Goal: Task Accomplishment & Management: Use online tool/utility

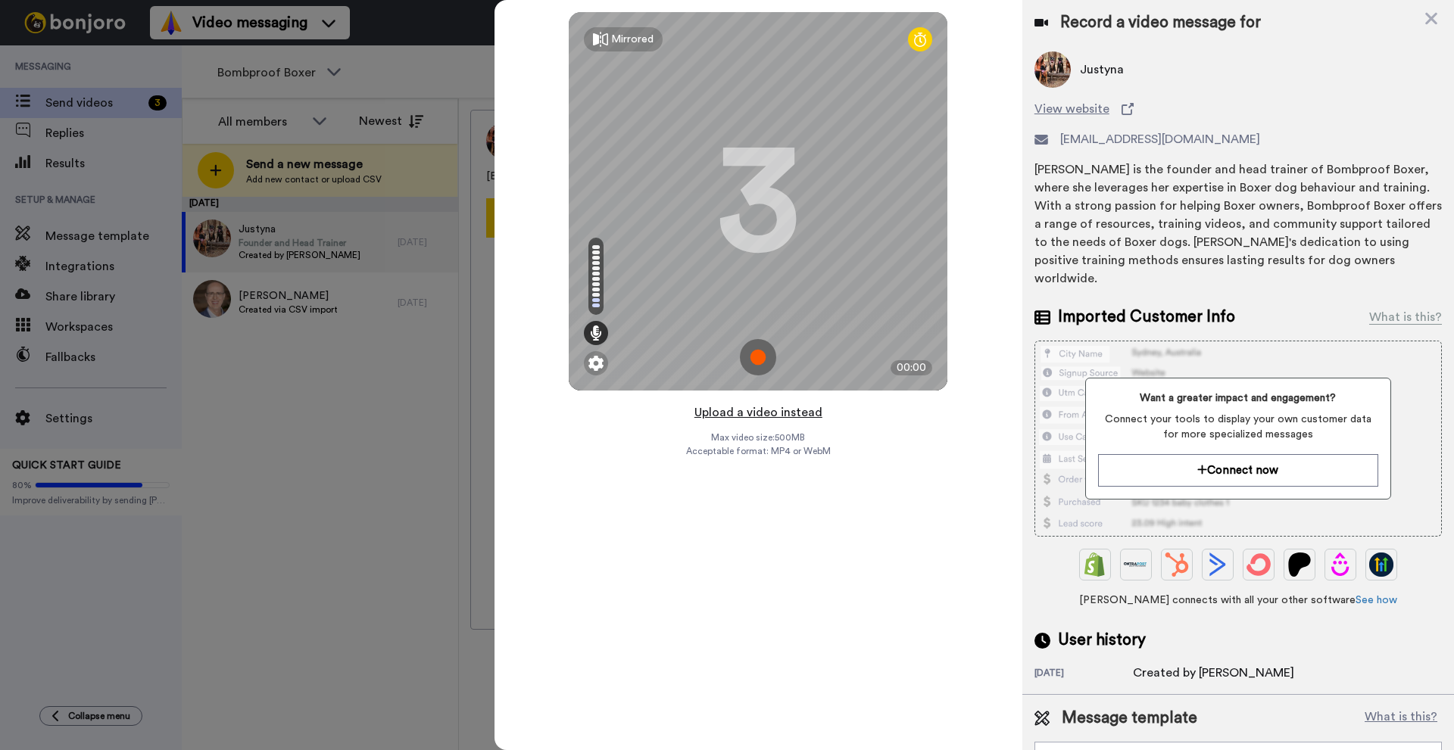
click at [768, 409] on button "Upload a video instead" at bounding box center [758, 413] width 137 height 20
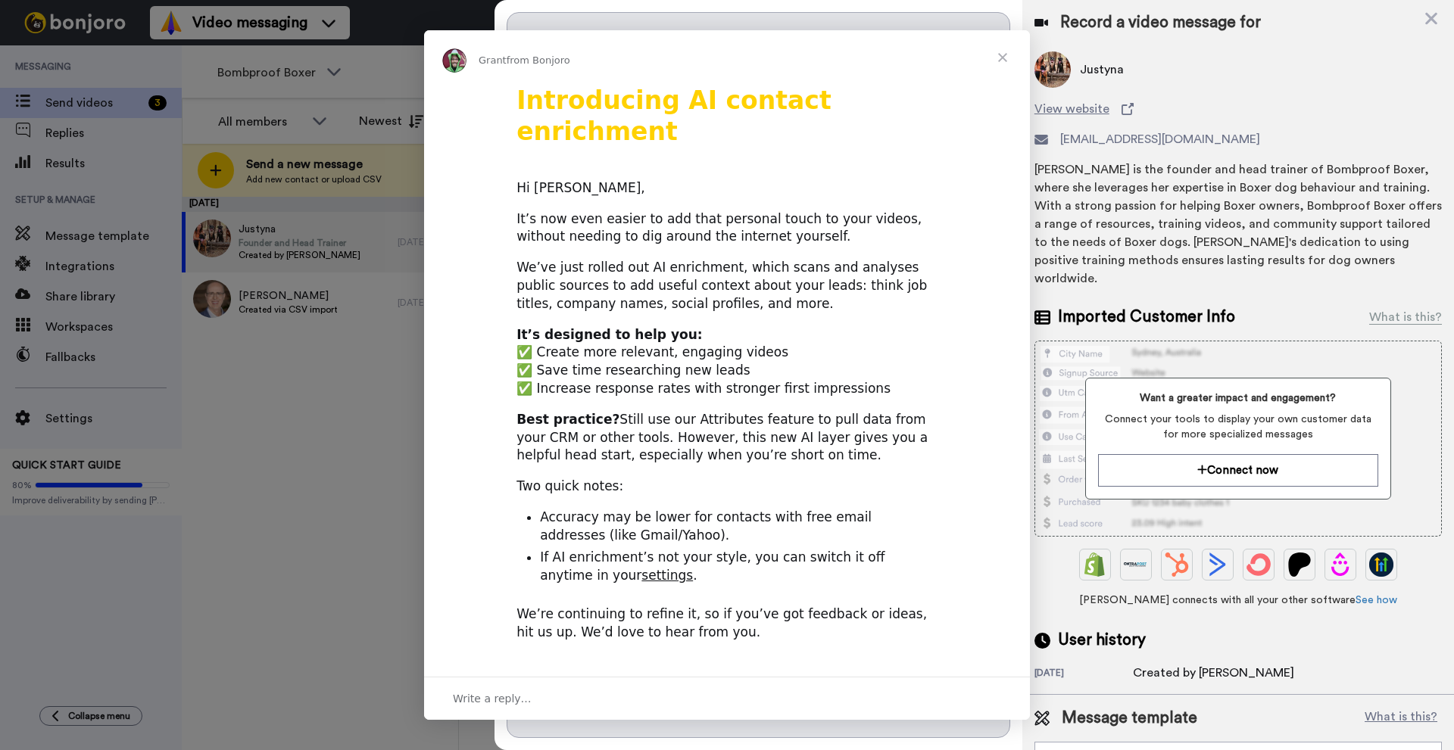
click at [751, 417] on div "Best practice? Still use our Attributes feature to pull data from your CRM or o…" at bounding box center [726, 438] width 421 height 54
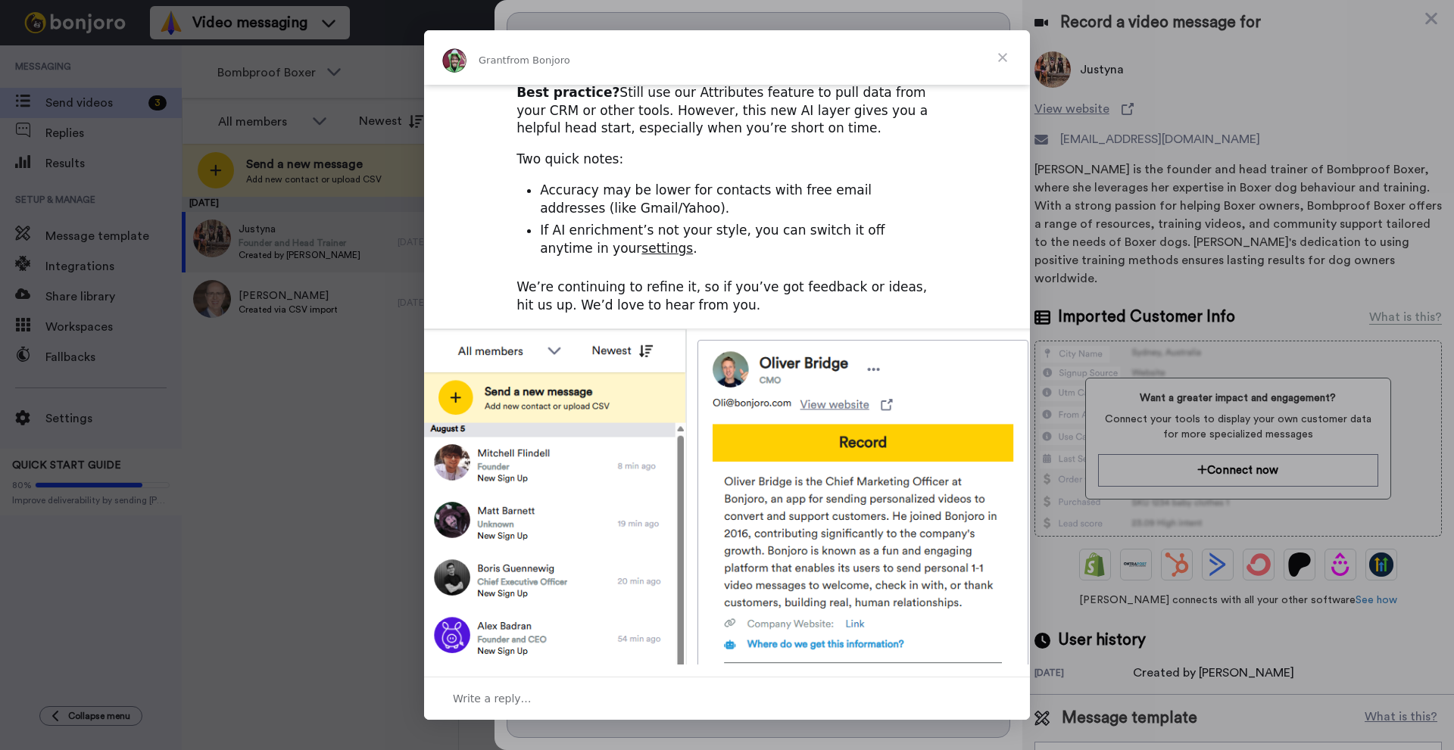
scroll to position [422, 0]
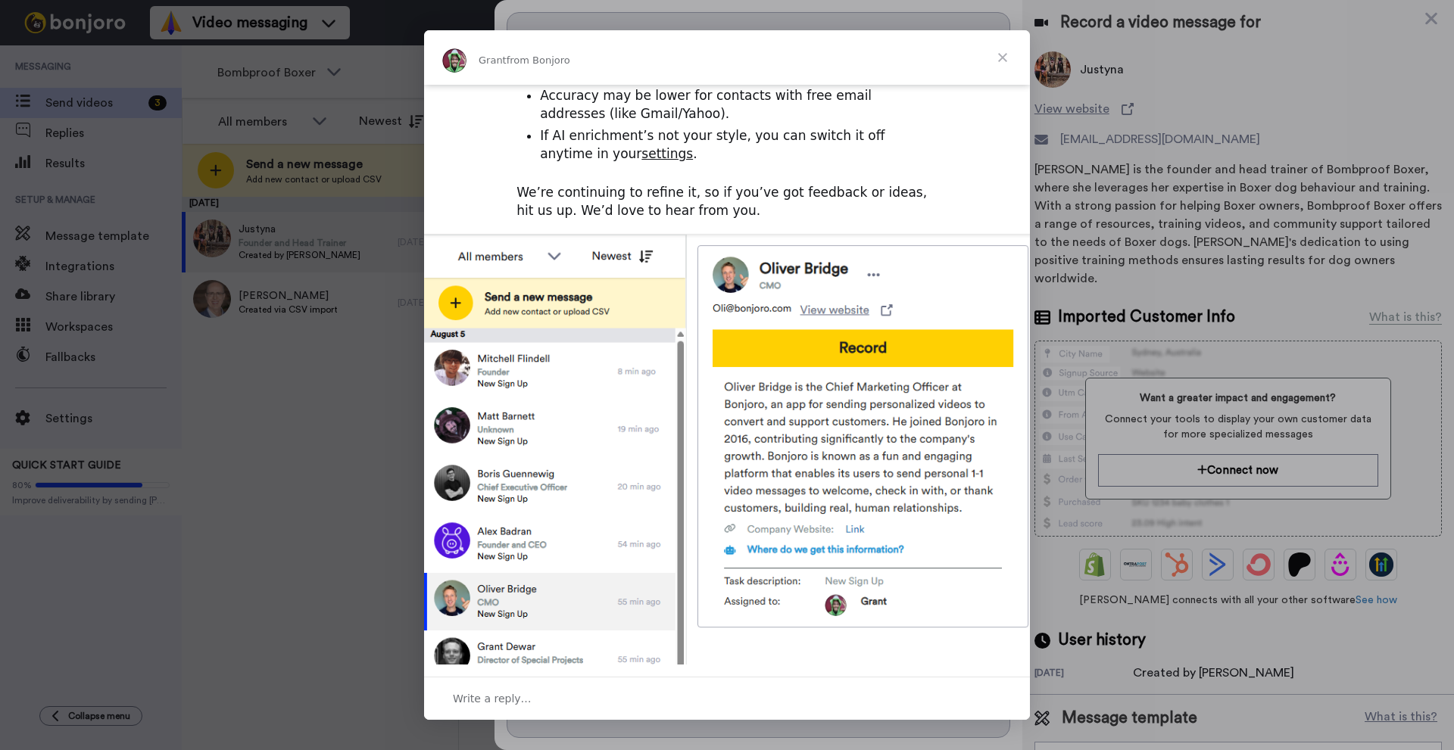
click at [998, 58] on span "Close" at bounding box center [1002, 57] width 55 height 55
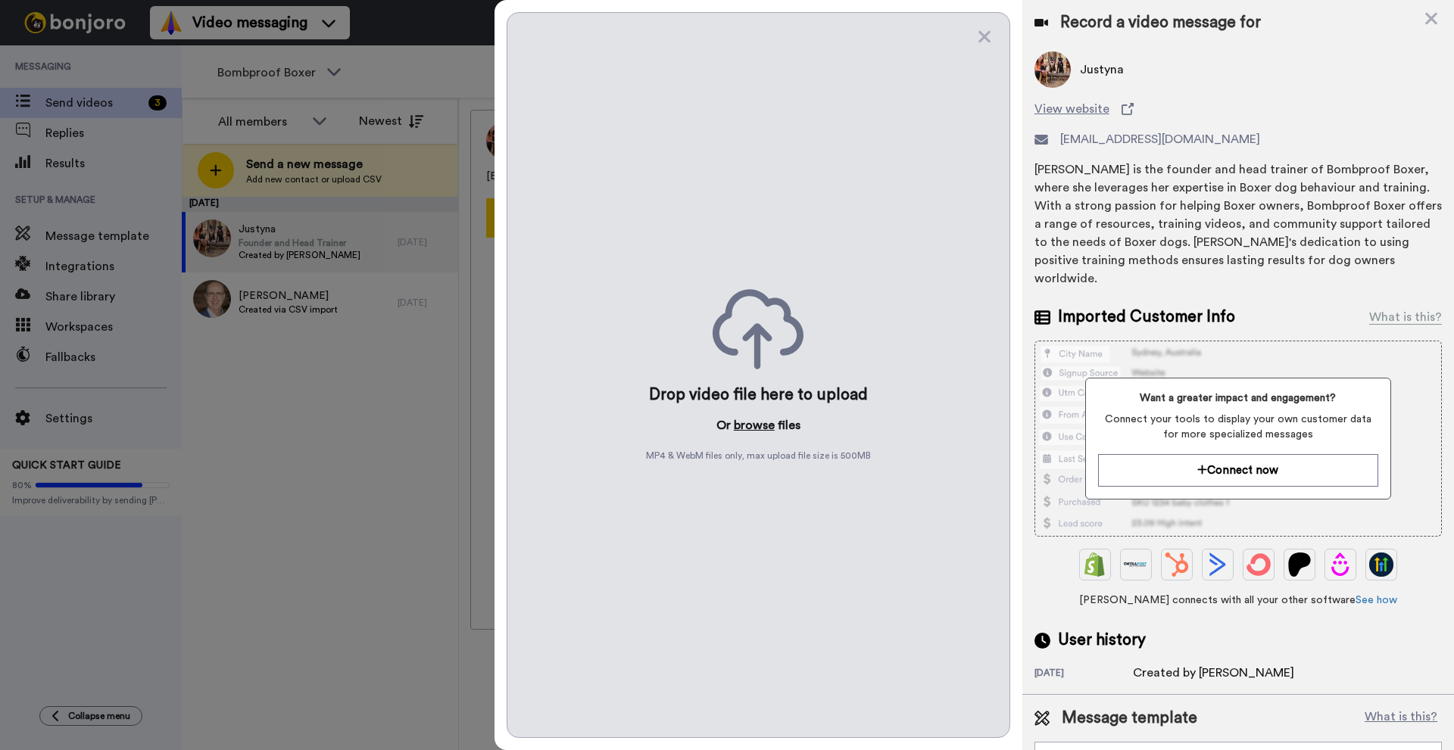
click at [765, 418] on button "browse" at bounding box center [754, 425] width 41 height 18
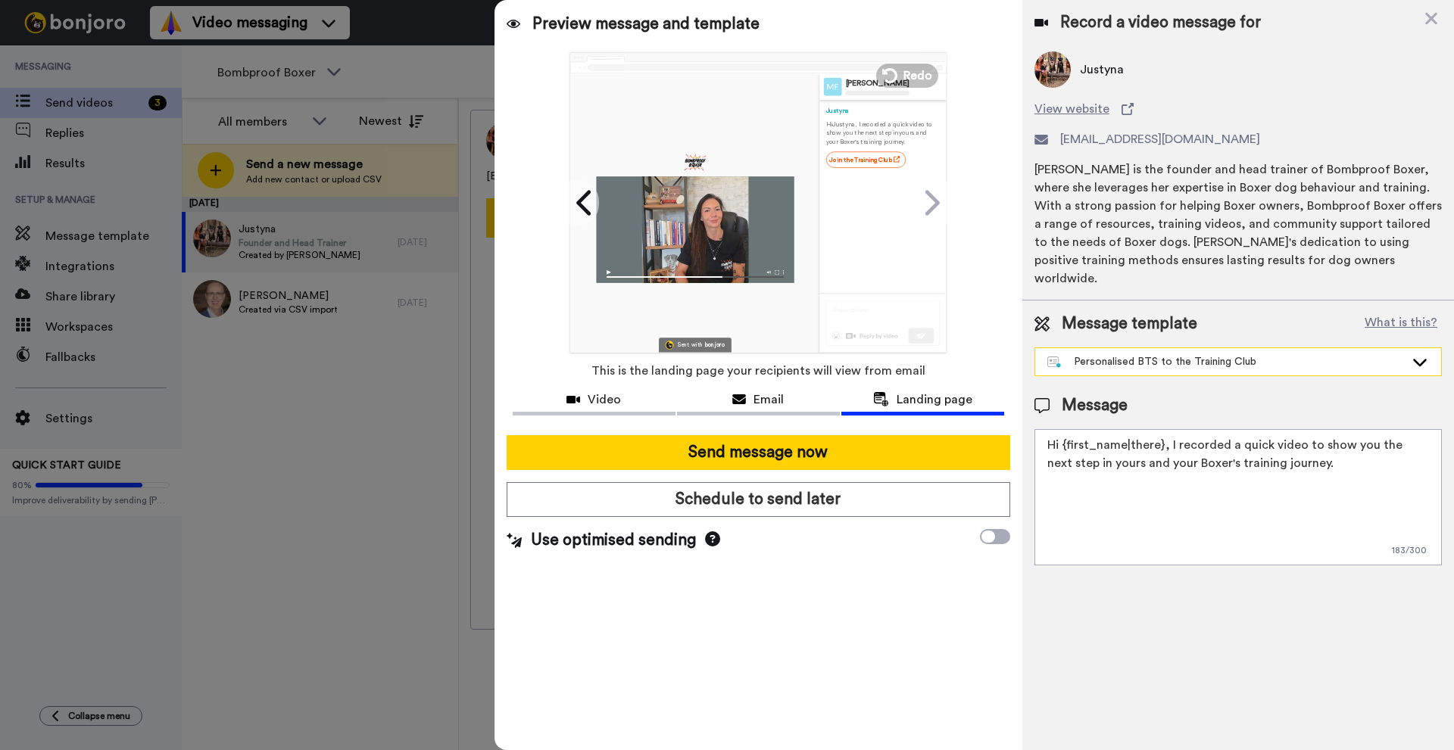
click at [1160, 354] on div "Personalised BTS to the Training Club" at bounding box center [1225, 361] width 357 height 15
click at [1145, 473] on textarea "Hi {first_name|there}, I recorded a quick video to show you the next step in yo…" at bounding box center [1237, 497] width 407 height 136
click at [706, 255] on div at bounding box center [695, 229] width 198 height 107
click at [608, 400] on span "Video" at bounding box center [603, 400] width 33 height 18
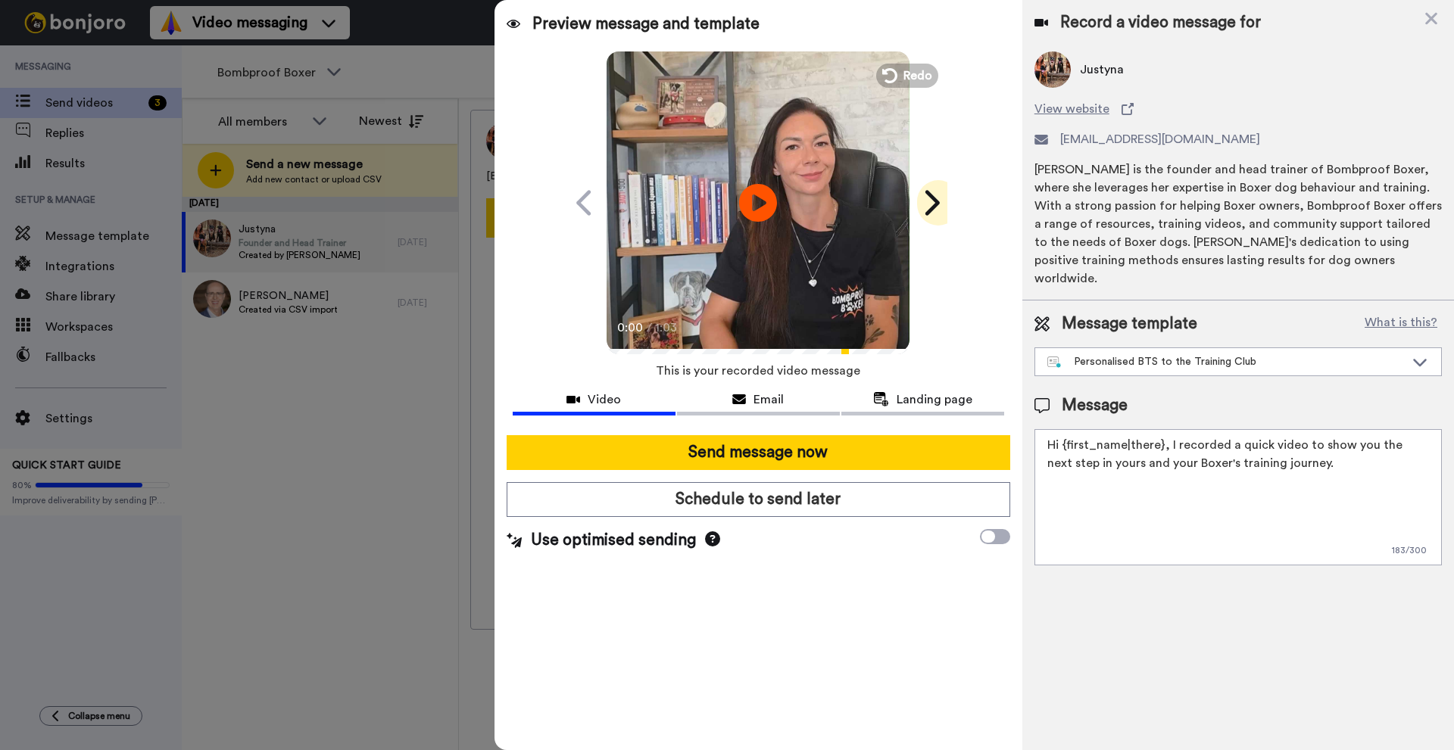
click at [930, 202] on icon at bounding box center [930, 203] width 24 height 29
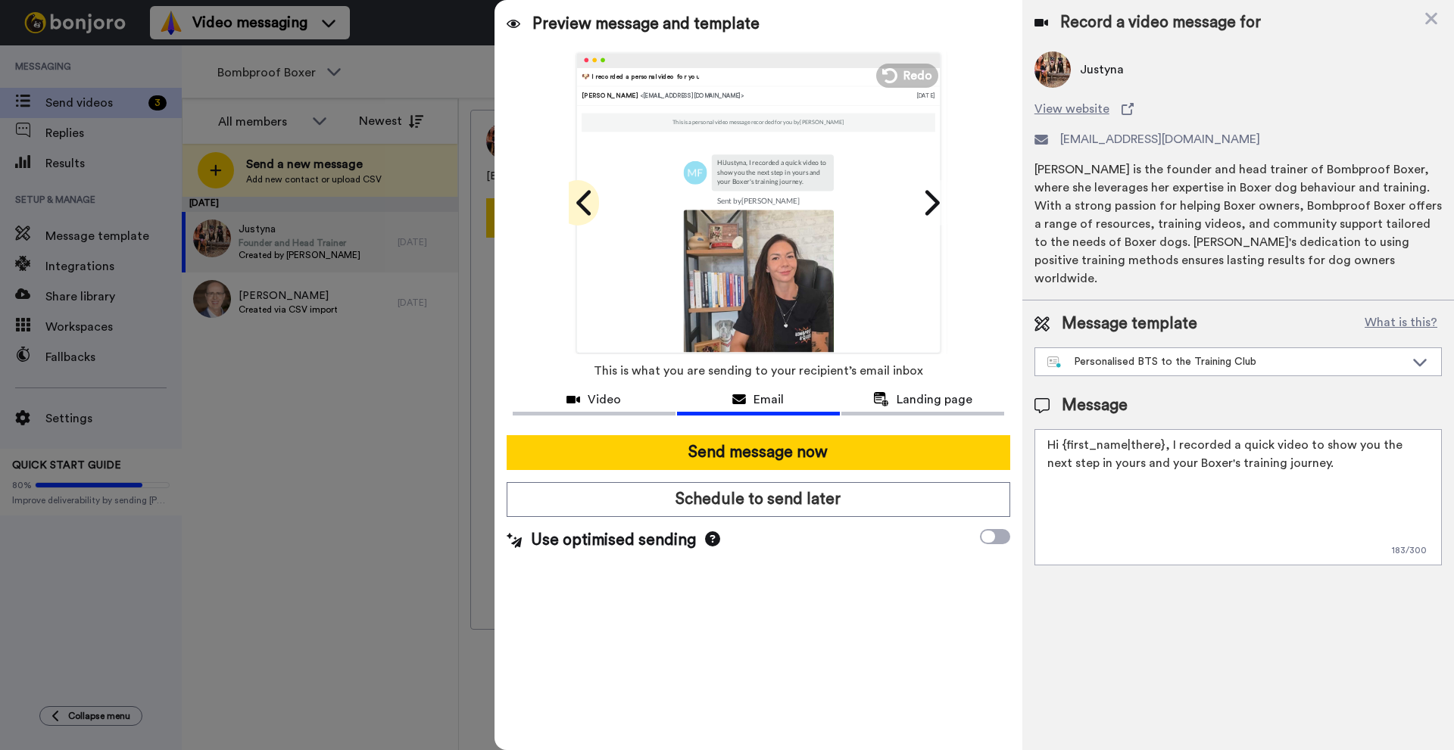
click at [587, 205] on icon at bounding box center [585, 203] width 24 height 29
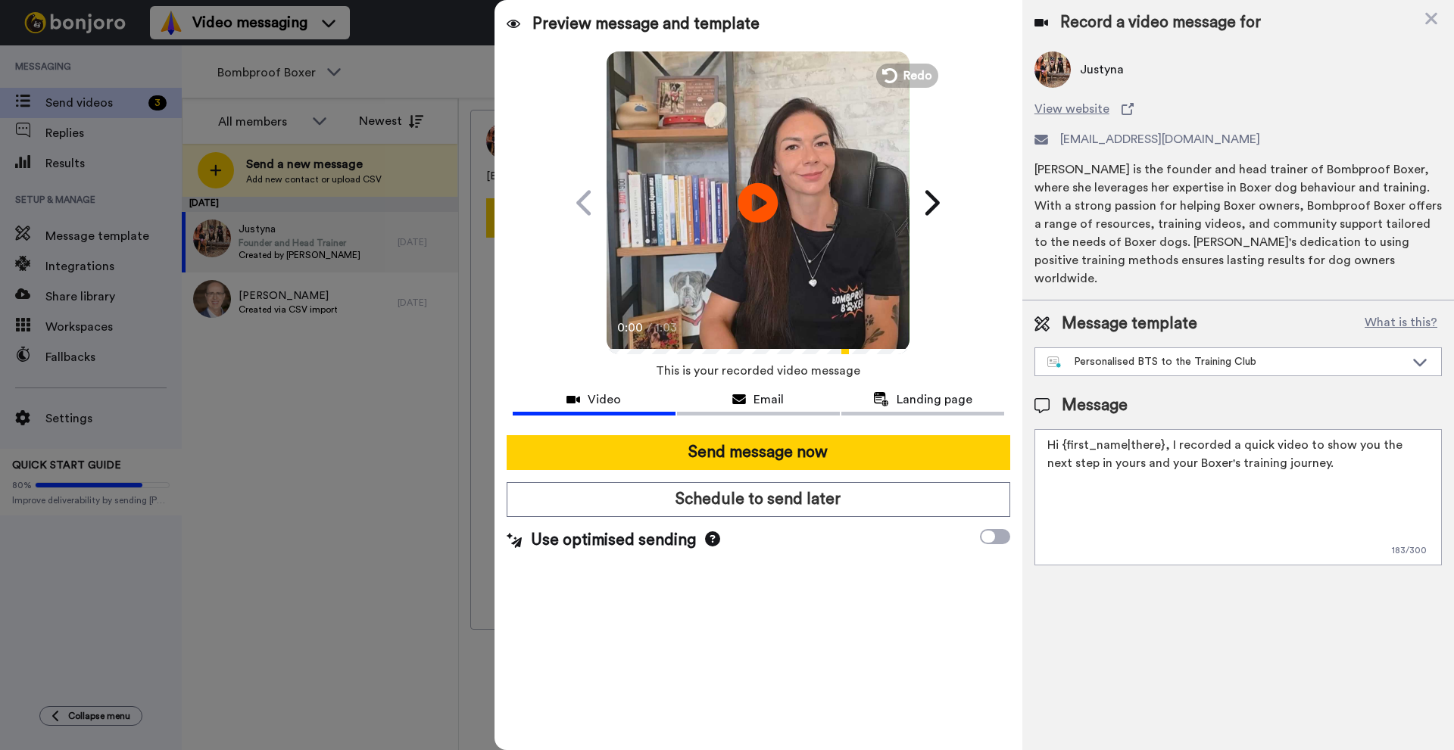
click at [768, 203] on icon at bounding box center [758, 202] width 40 height 40
click at [742, 206] on icon at bounding box center [758, 202] width 40 height 40
click at [763, 408] on span "Email" at bounding box center [768, 400] width 30 height 18
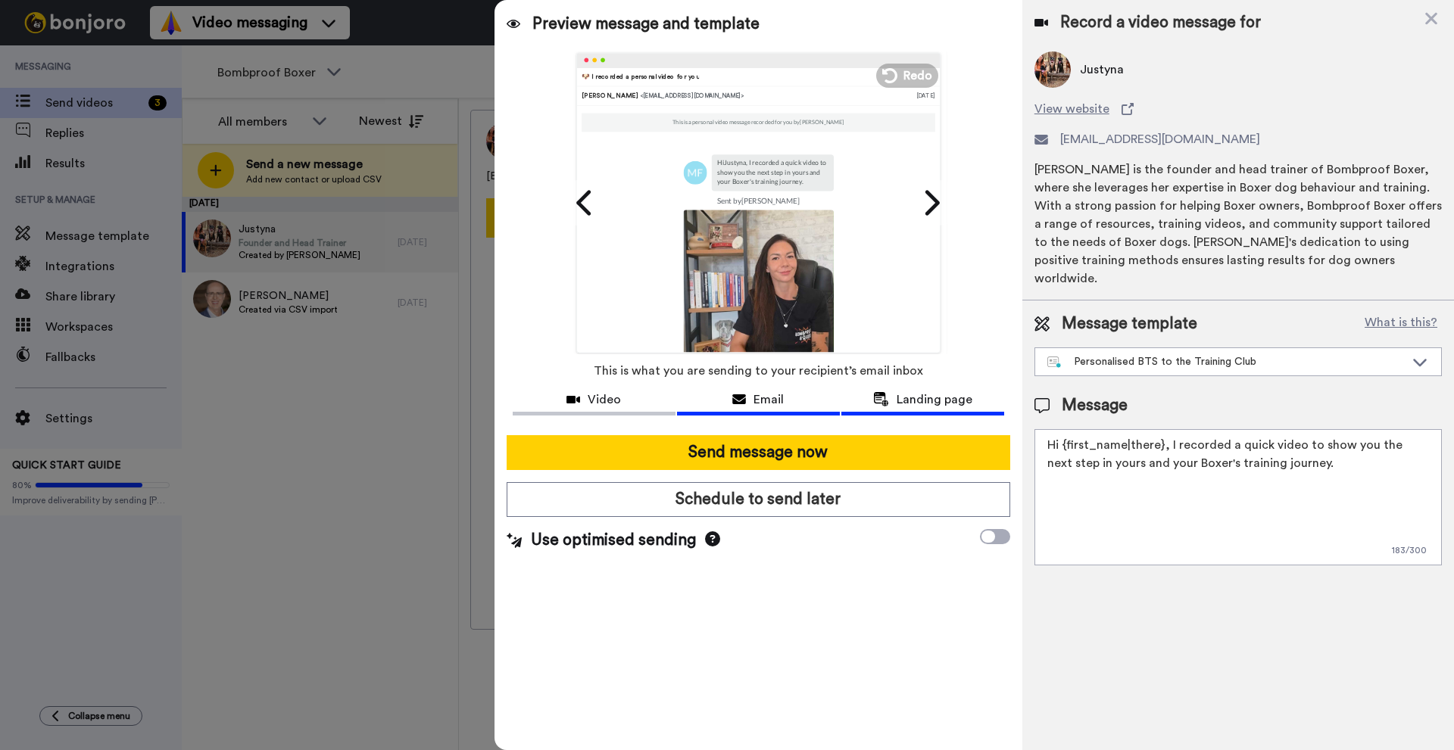
click at [878, 392] on icon at bounding box center [881, 399] width 16 height 14
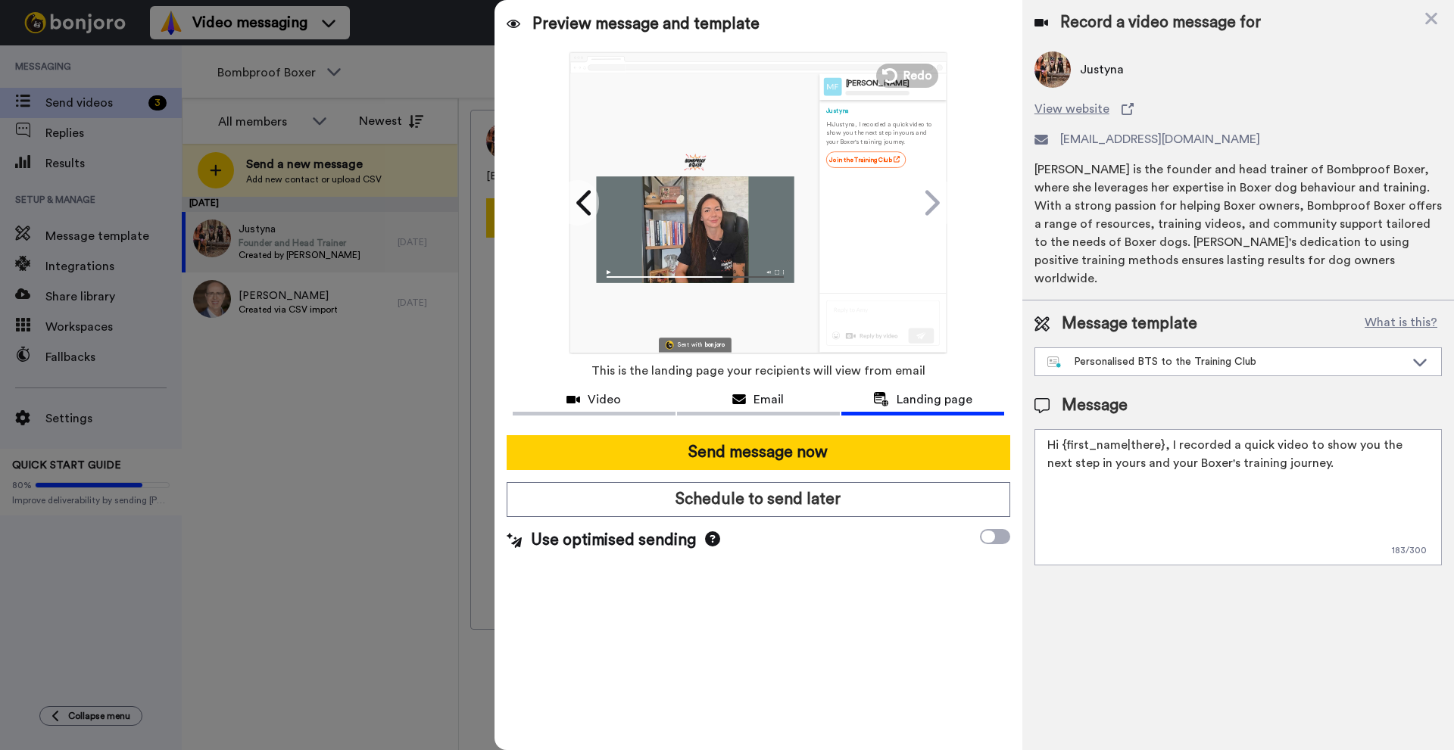
click at [712, 213] on div at bounding box center [695, 229] width 198 height 107
click at [696, 230] on div at bounding box center [695, 229] width 198 height 107
click at [592, 206] on icon at bounding box center [585, 203] width 24 height 29
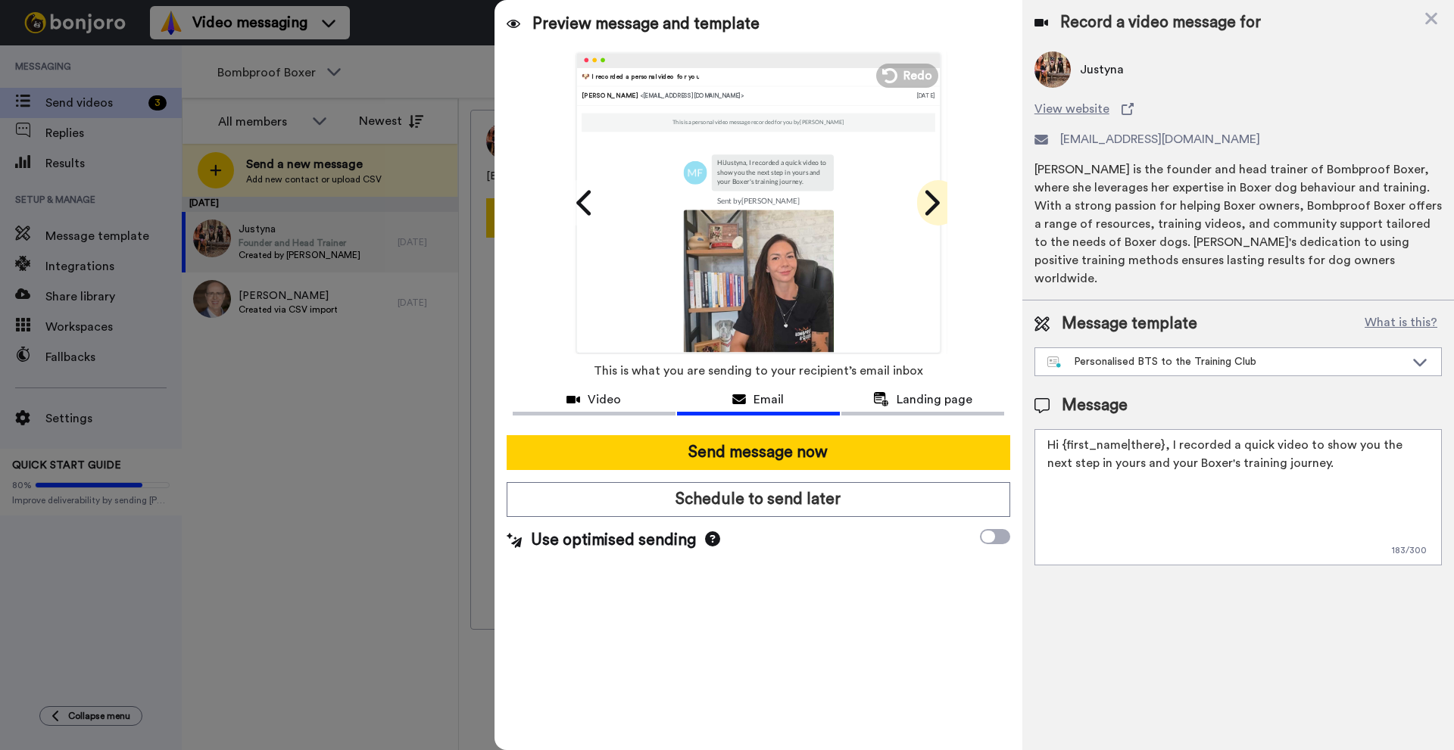
click at [927, 198] on icon at bounding box center [930, 203] width 24 height 29
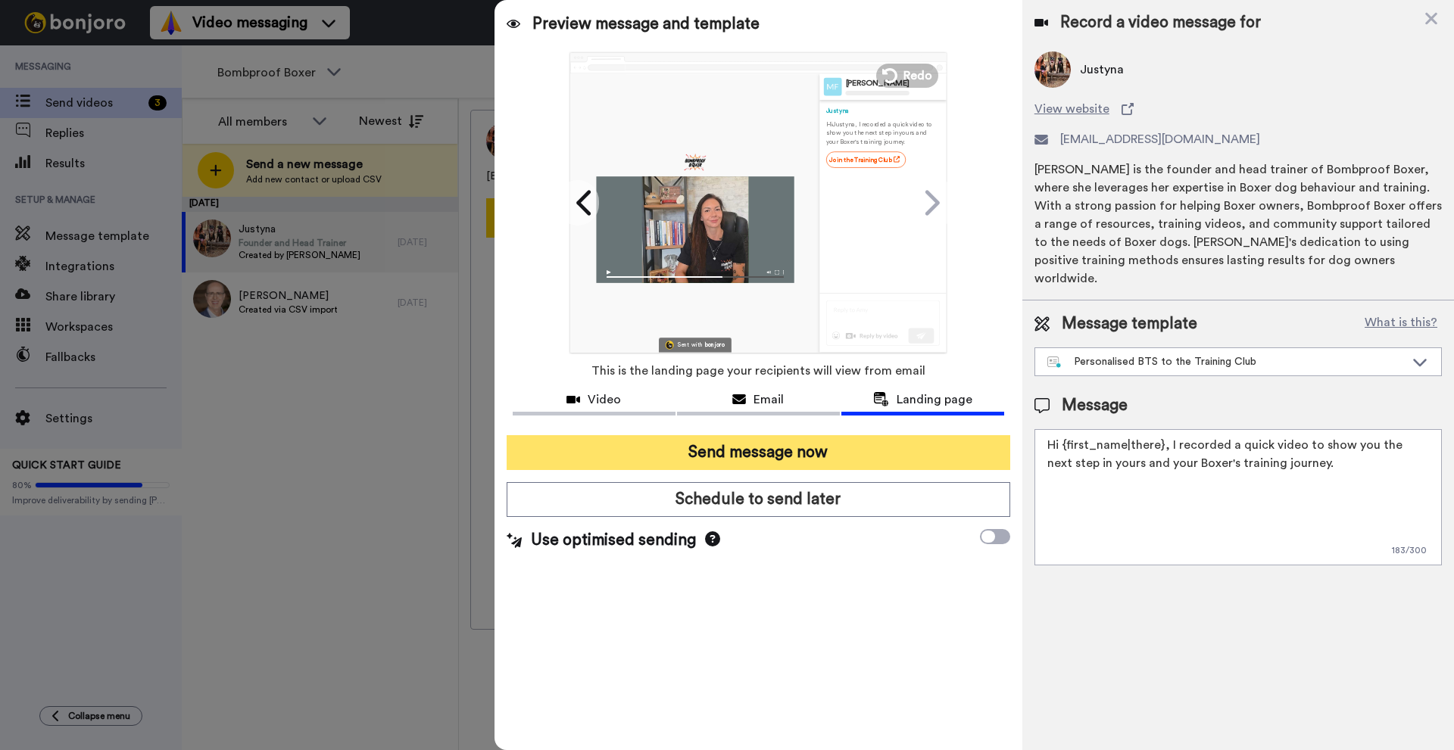
click at [804, 451] on button "Send message now" at bounding box center [757, 452] width 503 height 35
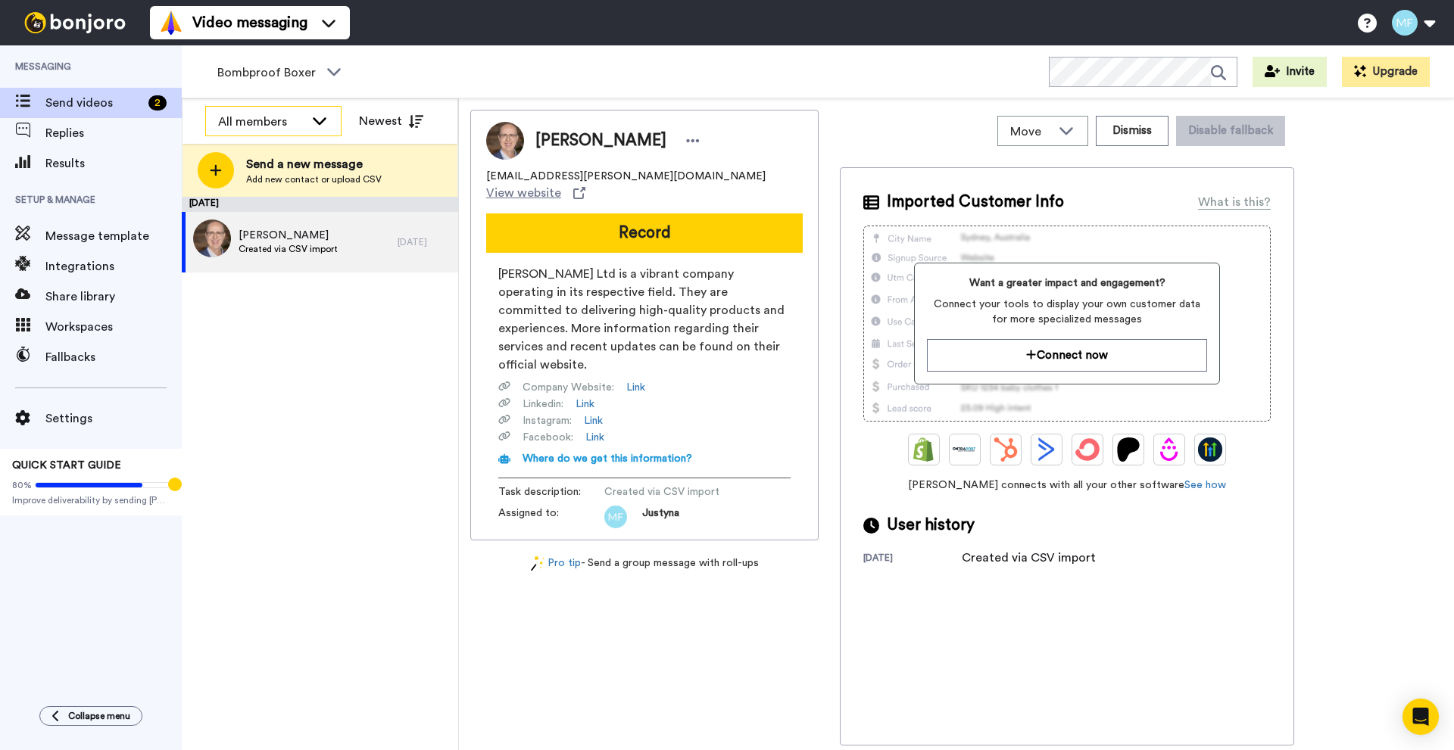
click at [307, 119] on div "All members" at bounding box center [273, 122] width 135 height 30
click at [387, 115] on button "Newest" at bounding box center [390, 121] width 87 height 30
click at [380, 226] on div "[PERSON_NAME] Created via CSV import" at bounding box center [290, 242] width 216 height 61
click at [368, 228] on div "[PERSON_NAME] Created via CSV import" at bounding box center [290, 242] width 216 height 61
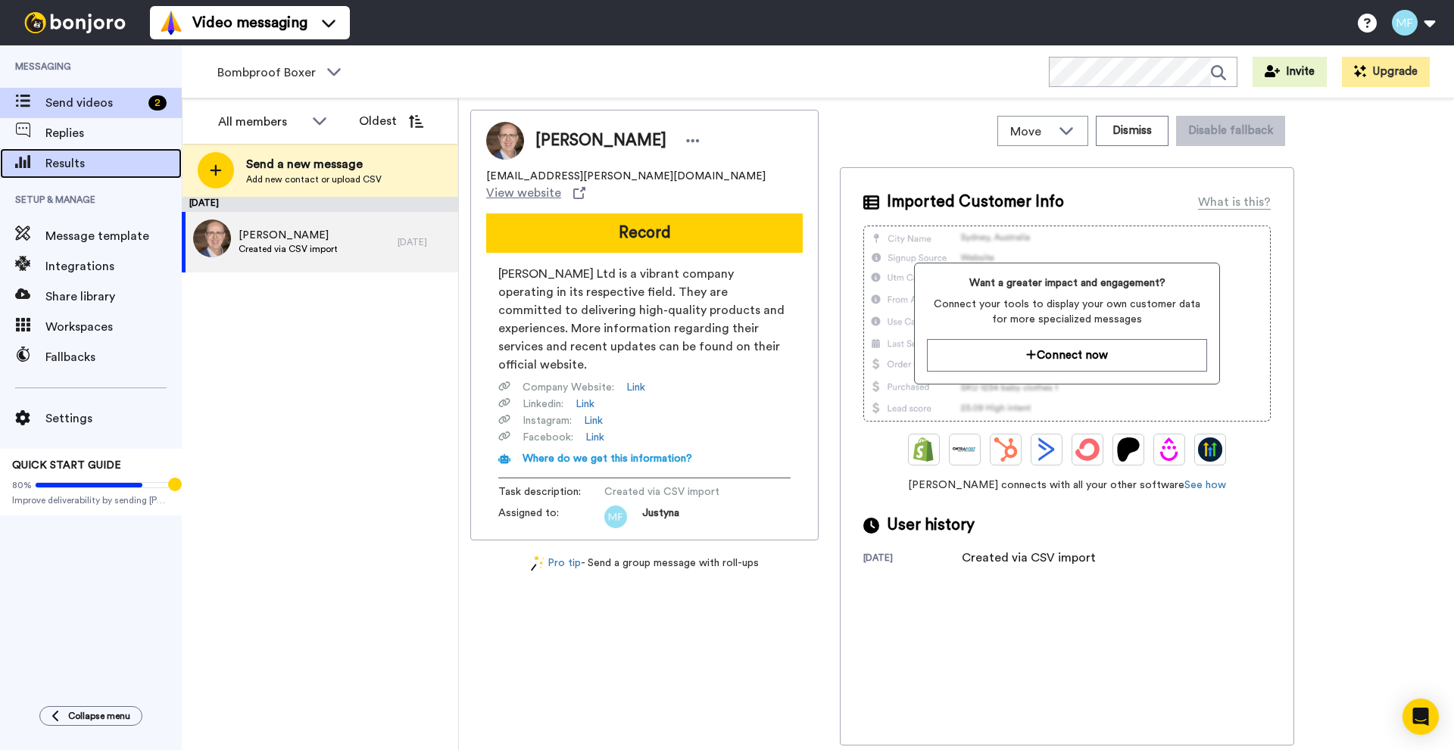
click at [102, 165] on span "Results" at bounding box center [113, 163] width 136 height 18
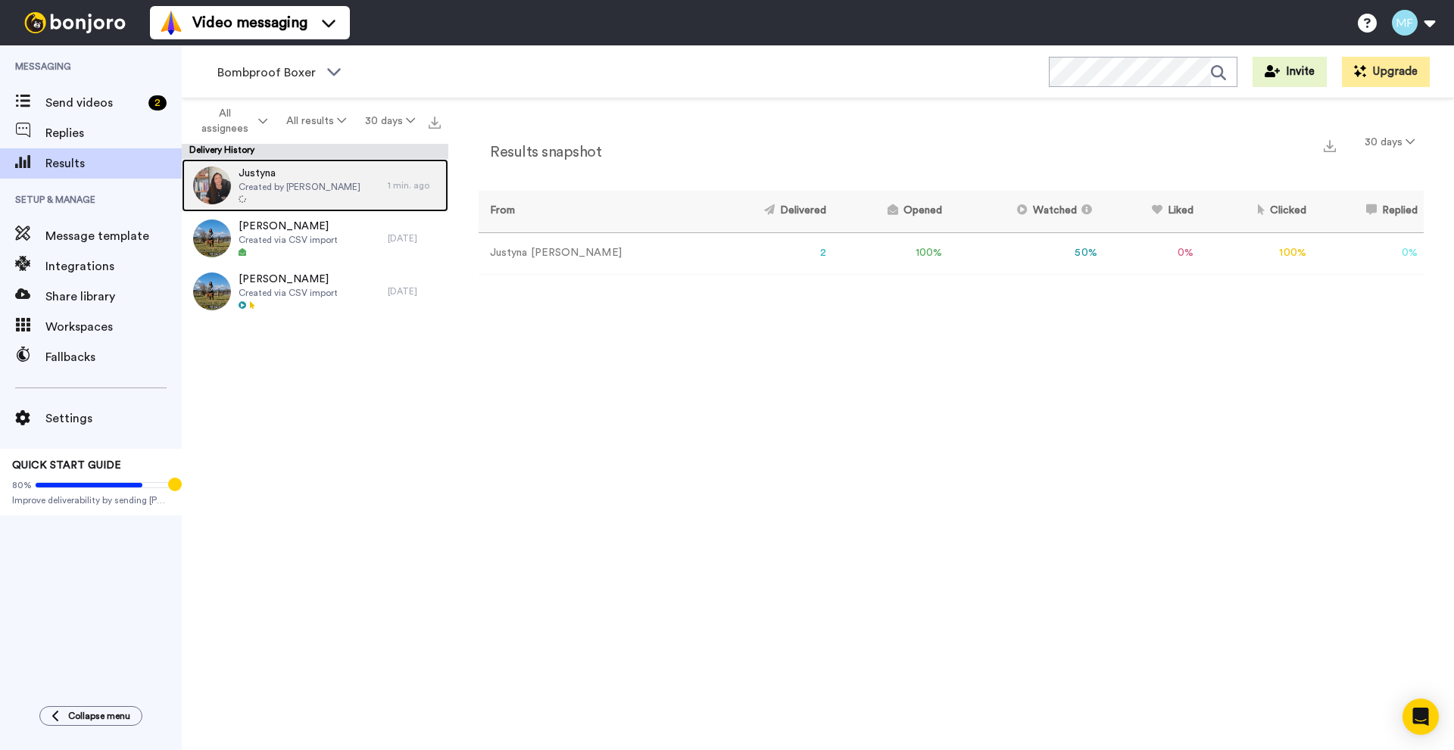
click at [332, 173] on span "Justyna" at bounding box center [299, 173] width 122 height 15
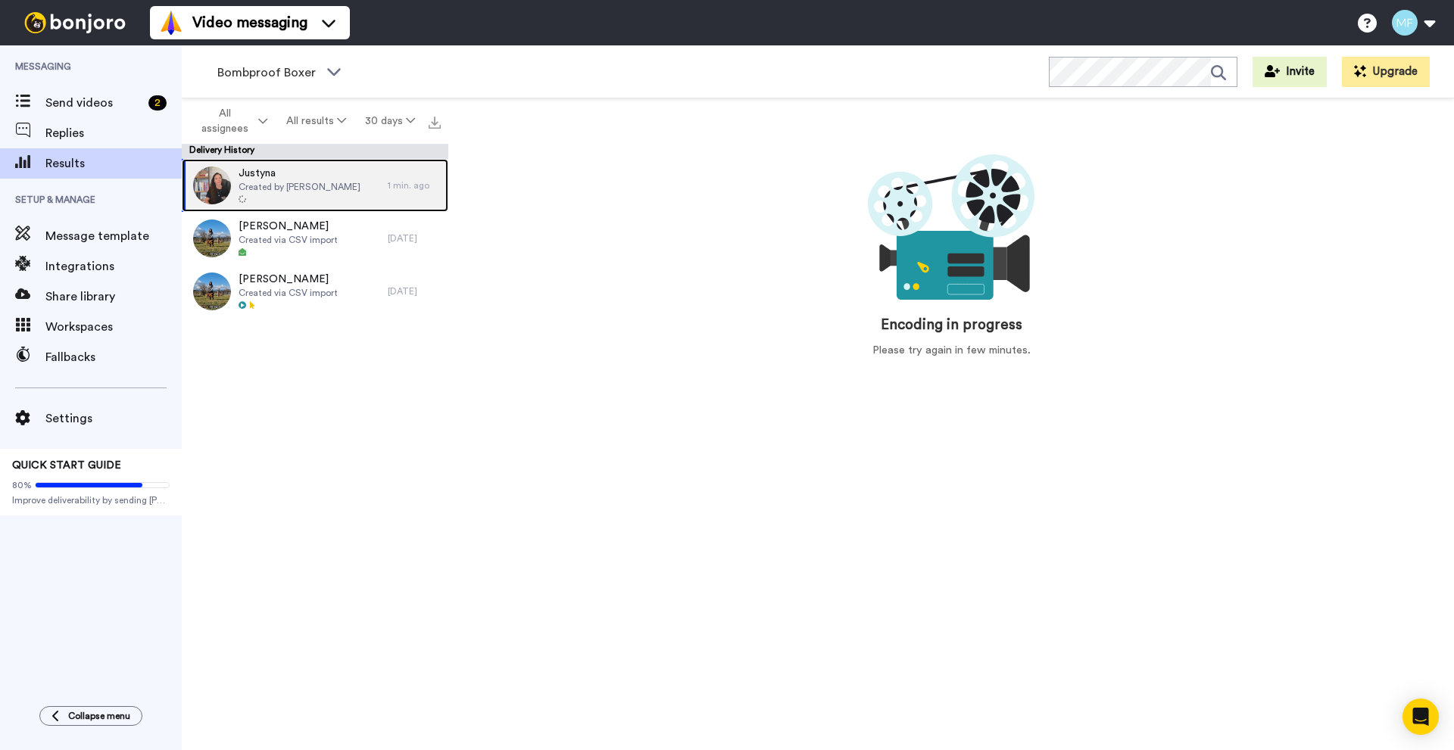
click at [324, 195] on div at bounding box center [299, 200] width 122 height 11
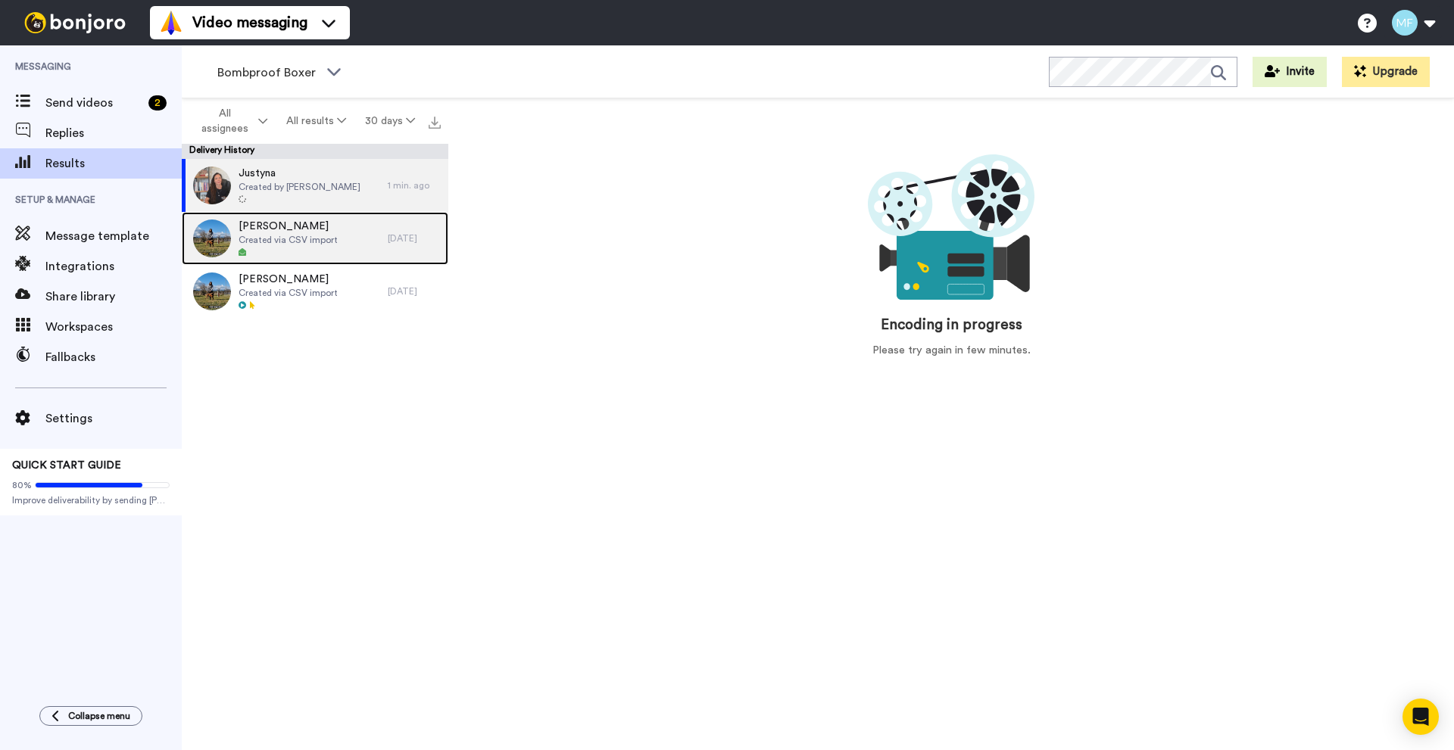
click at [335, 245] on span "Created via CSV import" at bounding box center [287, 240] width 99 height 12
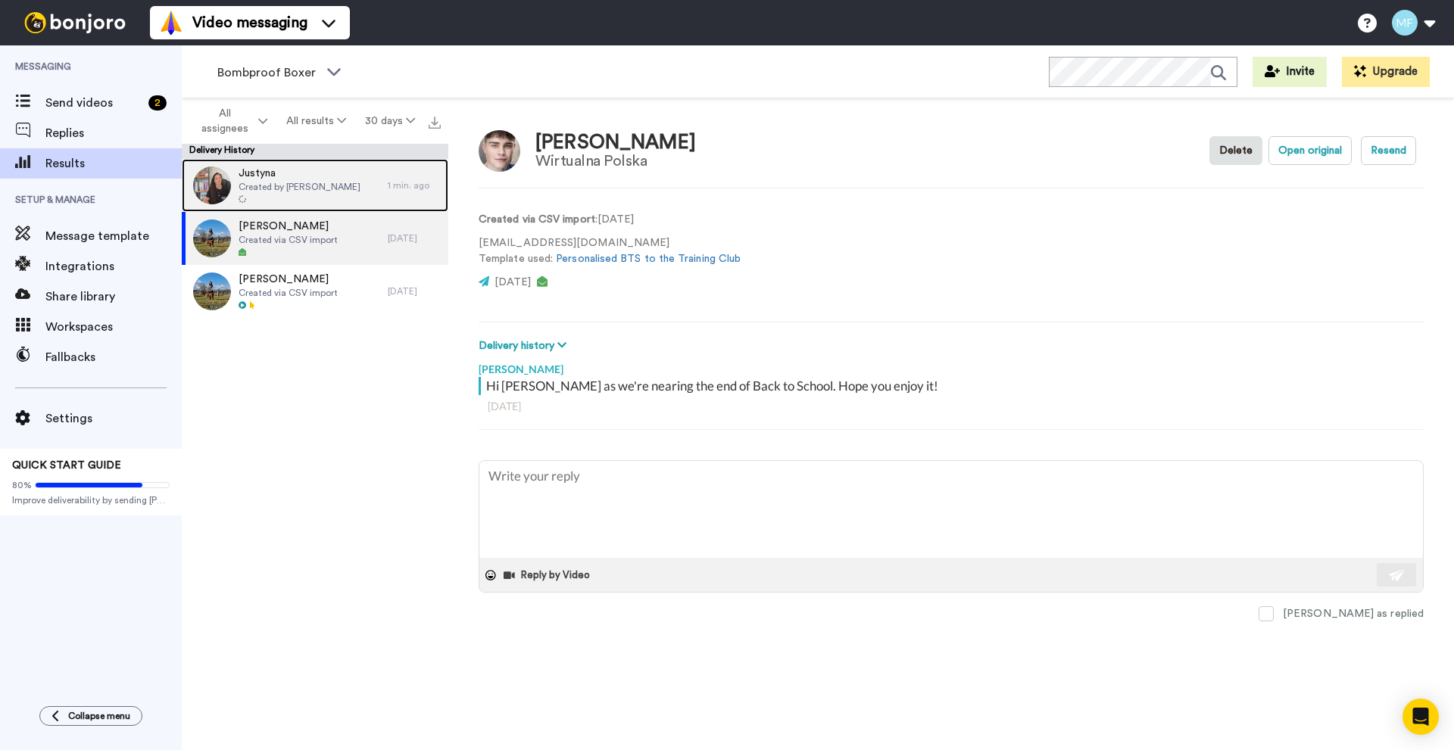
click at [341, 172] on span "Justyna" at bounding box center [299, 173] width 122 height 15
